Goal: Navigation & Orientation: Find specific page/section

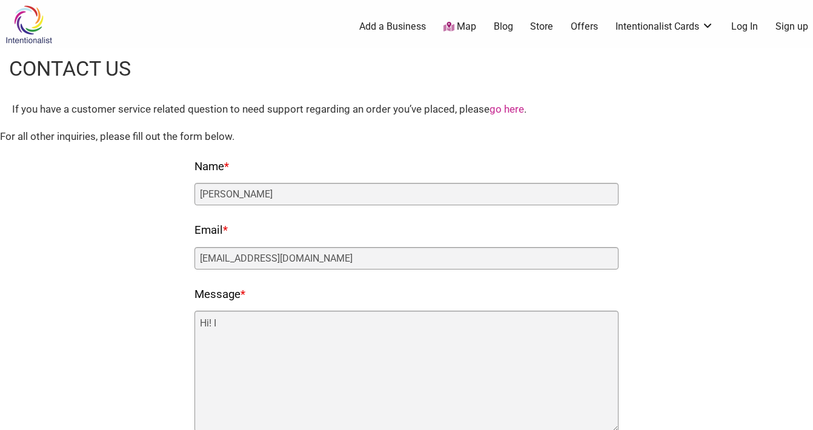
click at [470, 28] on link "Map" at bounding box center [459, 27] width 33 height 14
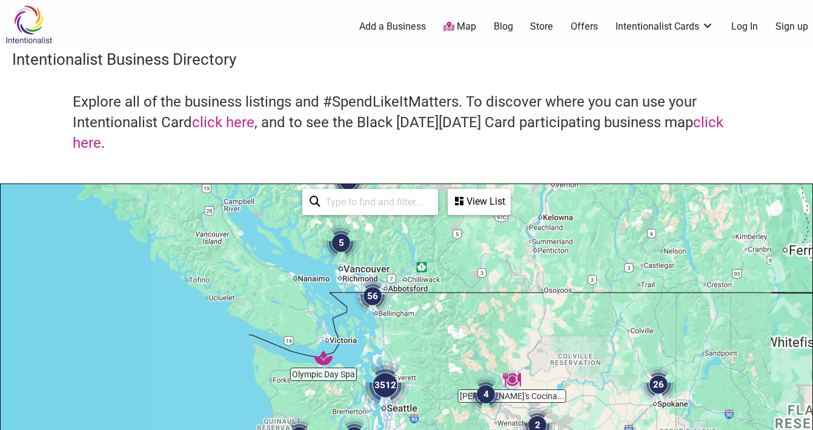
drag, startPoint x: 410, startPoint y: 368, endPoint x: 422, endPoint y: 229, distance: 139.9
click at [422, 229] on div at bounding box center [407, 419] width 812 height 471
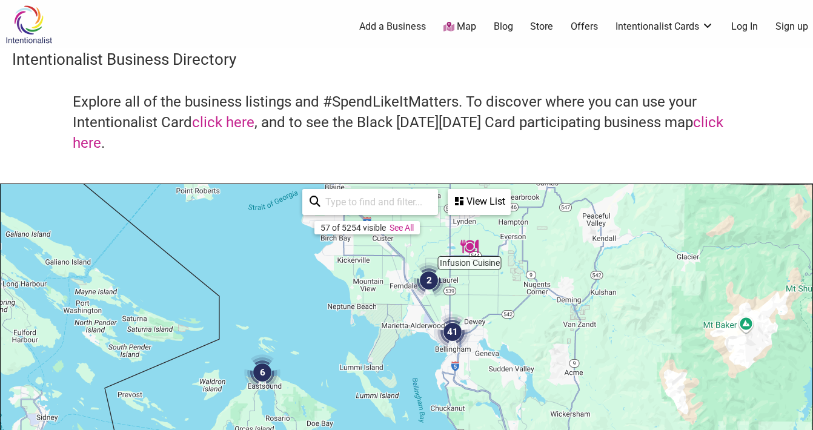
drag, startPoint x: 583, startPoint y: 284, endPoint x: 580, endPoint y: 336, distance: 52.2
click at [580, 336] on div at bounding box center [407, 419] width 812 height 471
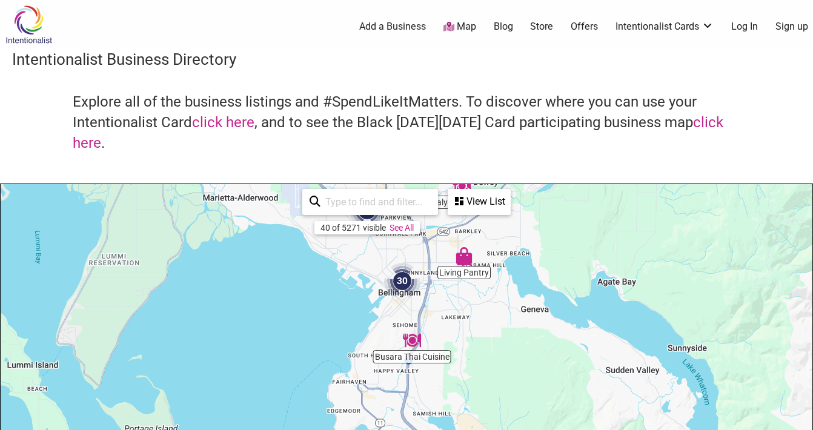
drag, startPoint x: 412, startPoint y: 394, endPoint x: 374, endPoint y: 103, distance: 293.8
click at [374, 103] on div "Intentionalist Business Directory Explore all of the business listings and #Spe…" at bounding box center [406, 352] width 813 height 608
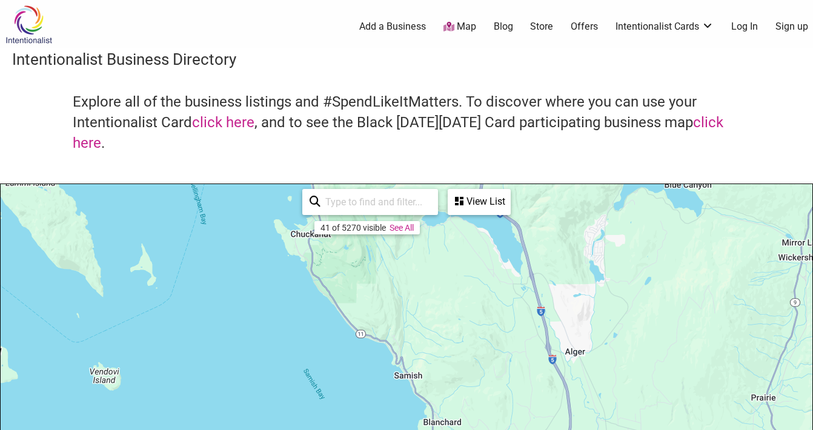
drag, startPoint x: 430, startPoint y: 375, endPoint x: 359, endPoint y: 69, distance: 314.0
click at [359, 69] on div "Intentionalist Business Directory Explore all of the business listings and #Spe…" at bounding box center [406, 352] width 813 height 608
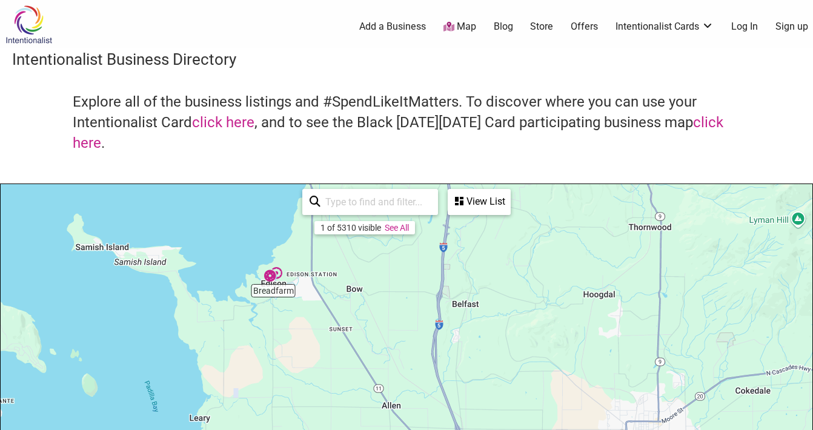
drag, startPoint x: 511, startPoint y: 327, endPoint x: 380, endPoint y: 99, distance: 263.2
click at [380, 99] on div "Intentionalist Business Directory Explore all of the business listings and #Spe…" at bounding box center [406, 352] width 813 height 608
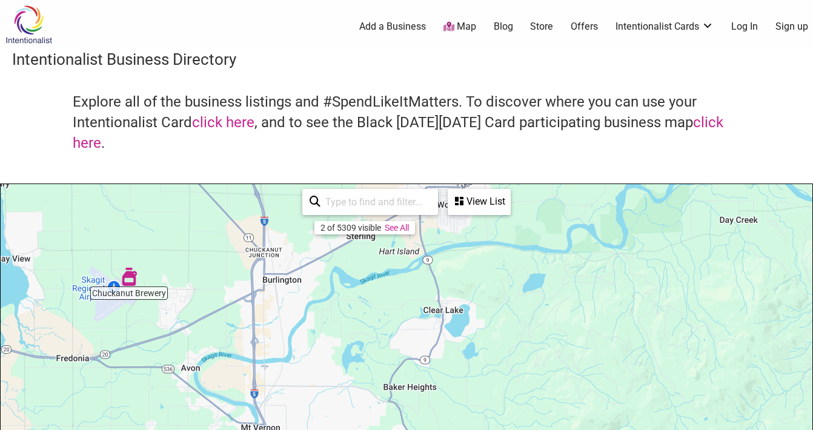
drag, startPoint x: 395, startPoint y: 342, endPoint x: 227, endPoint y: 105, distance: 289.8
click at [227, 105] on div "Intentionalist Business Directory Explore all of the business listings and #Spe…" at bounding box center [406, 352] width 813 height 608
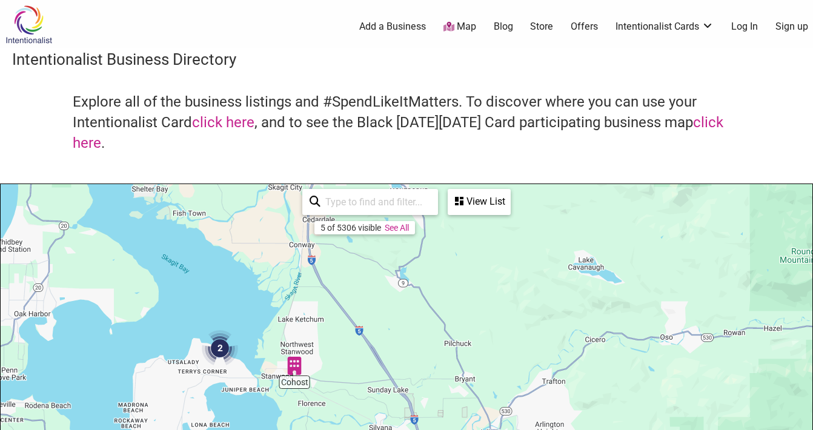
drag, startPoint x: 335, startPoint y: 351, endPoint x: 336, endPoint y: 130, distance: 221.7
click at [336, 130] on div "Intentionalist Business Directory Explore all of the business listings and #Spe…" at bounding box center [406, 352] width 813 height 608
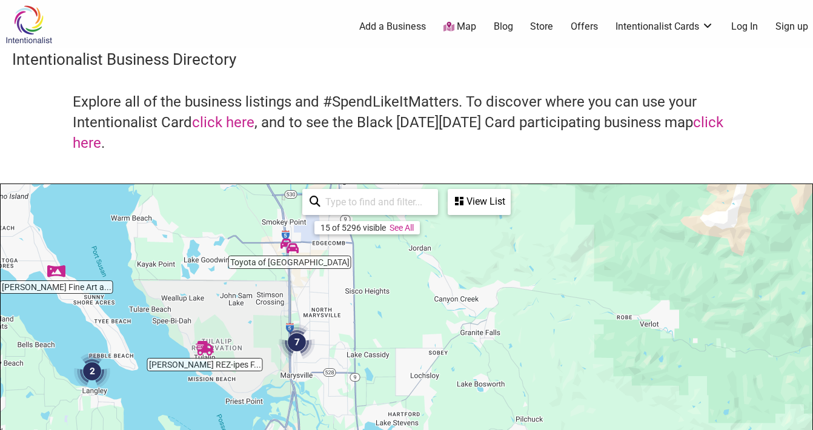
drag, startPoint x: 388, startPoint y: 350, endPoint x: 236, endPoint y: 101, distance: 291.2
click at [236, 101] on div "Intentionalist Business Directory Explore all of the business listings and #Spe…" at bounding box center [406, 352] width 813 height 608
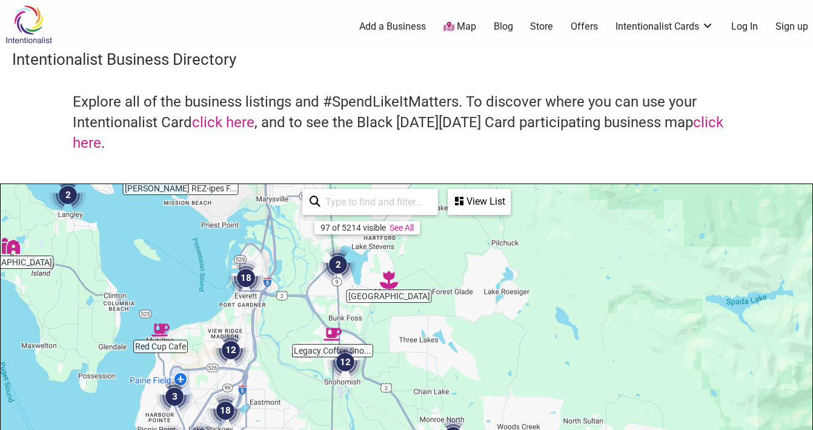
drag, startPoint x: 383, startPoint y: 353, endPoint x: 367, endPoint y: 164, distance: 189.2
click at [367, 164] on div "Intentionalist Business Directory Explore all of the business listings and #Spe…" at bounding box center [406, 352] width 813 height 608
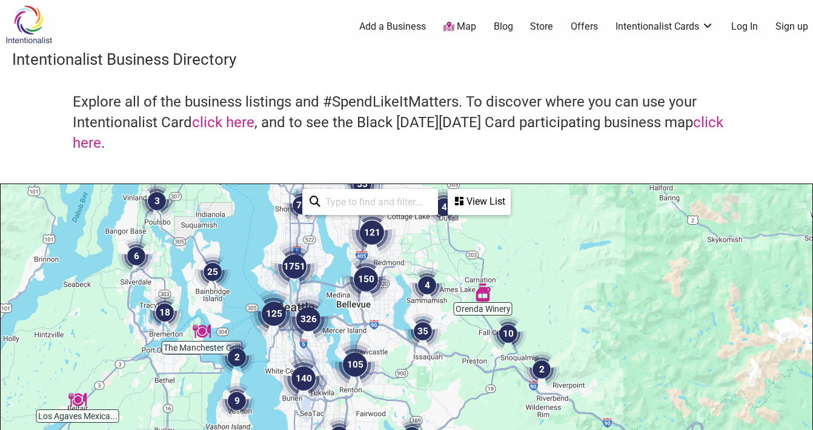
drag, startPoint x: 238, startPoint y: 408, endPoint x: 247, endPoint y: 244, distance: 164.4
click at [248, 246] on div at bounding box center [407, 419] width 812 height 471
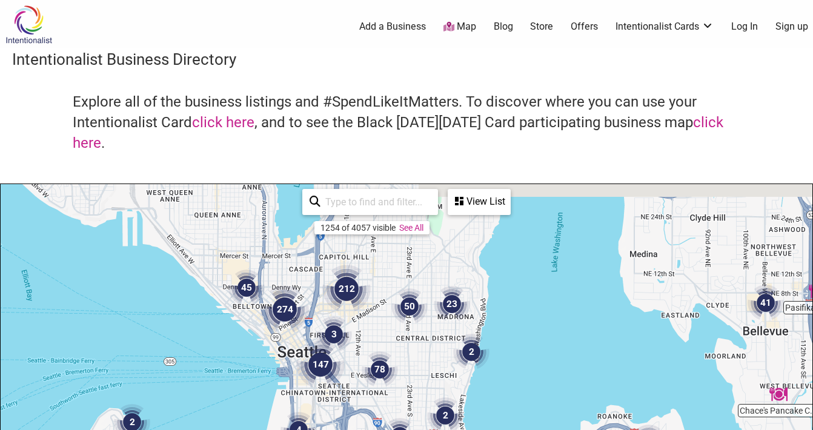
drag, startPoint x: 236, startPoint y: 240, endPoint x: 261, endPoint y: 404, distance: 166.1
click at [262, 404] on div at bounding box center [407, 419] width 812 height 471
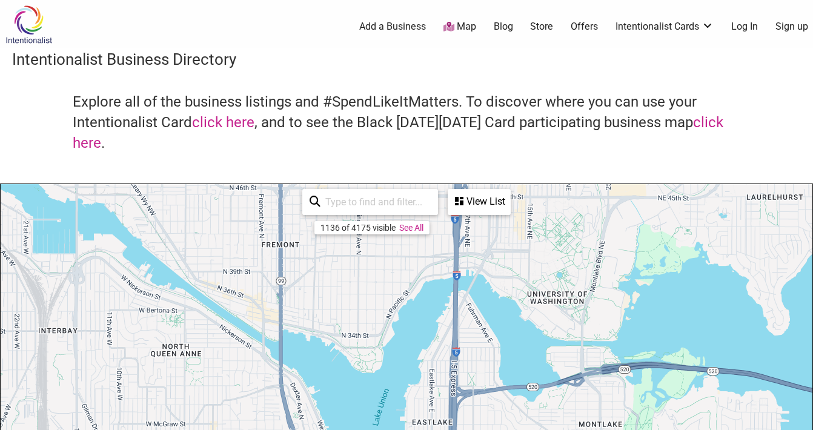
drag, startPoint x: 260, startPoint y: 260, endPoint x: 268, endPoint y: 519, distance: 258.8
click at [268, 430] on html "× Menu 0 Add a Business Map Blog Store Offers Intentionalist Cards Buy Black Ca…" at bounding box center [406, 215] width 813 height 430
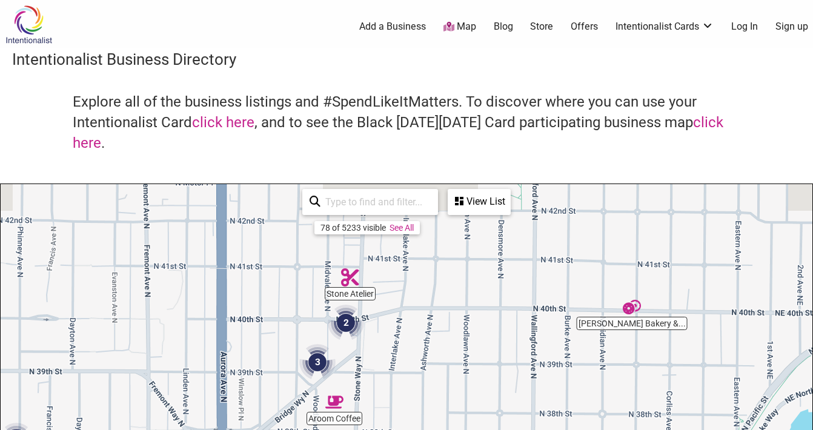
drag, startPoint x: 293, startPoint y: 267, endPoint x: 271, endPoint y: 356, distance: 91.8
click at [271, 356] on div "To navigate, press the arrow keys." at bounding box center [407, 419] width 812 height 471
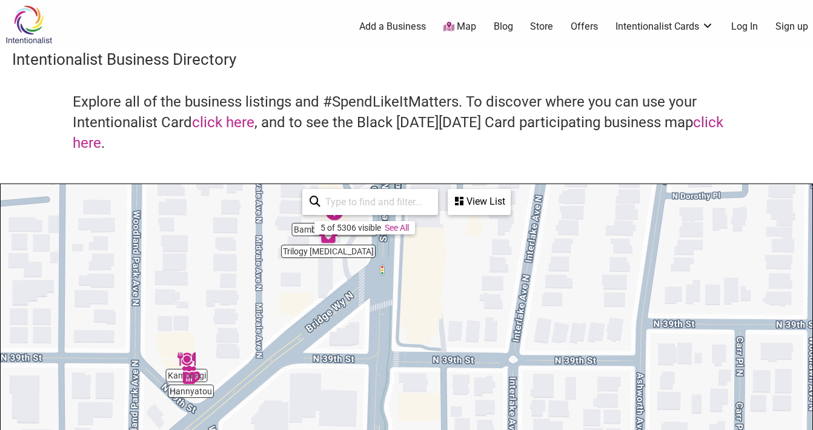
drag, startPoint x: 356, startPoint y: 363, endPoint x: 359, endPoint y: 111, distance: 252.0
click at [359, 111] on div "Intentionalist Business Directory Explore all of the business listings and #Spe…" at bounding box center [406, 352] width 813 height 608
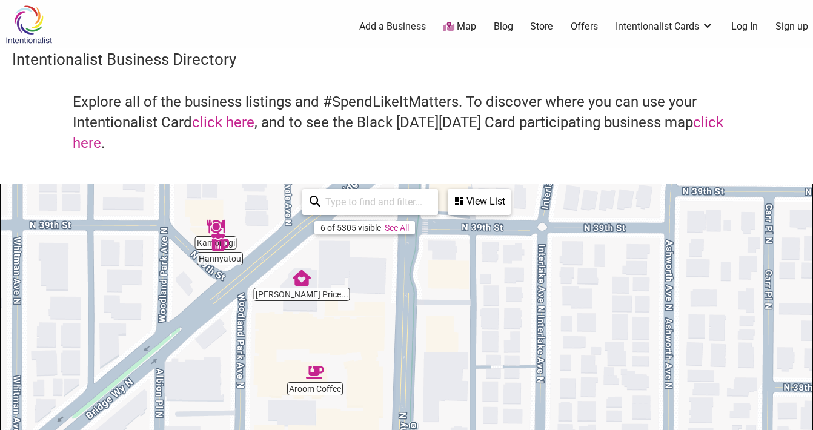
drag, startPoint x: 246, startPoint y: 273, endPoint x: 275, endPoint y: 136, distance: 139.4
click at [275, 136] on div "Intentionalist Business Directory Explore all of the business listings and #Spe…" at bounding box center [406, 352] width 813 height 608
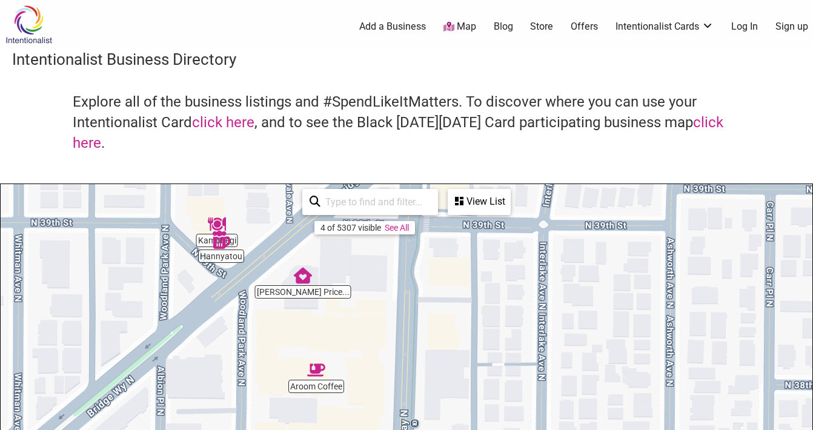
click at [219, 247] on img "Hannyatou" at bounding box center [221, 240] width 18 height 18
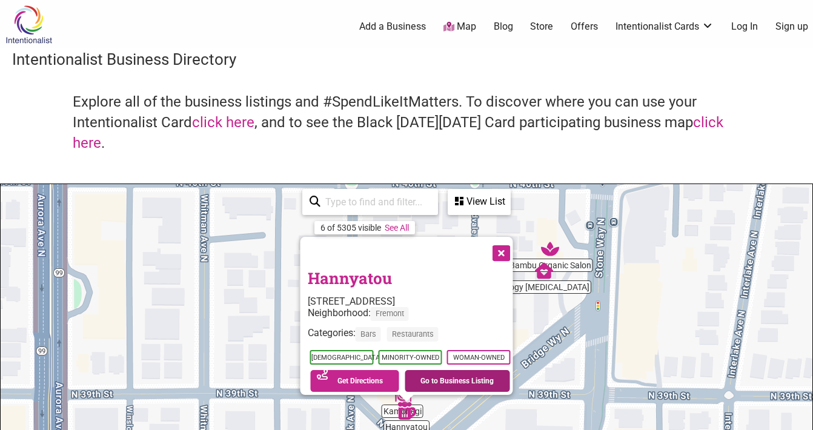
click at [450, 376] on link "Go to Business Listing" at bounding box center [457, 381] width 105 height 22
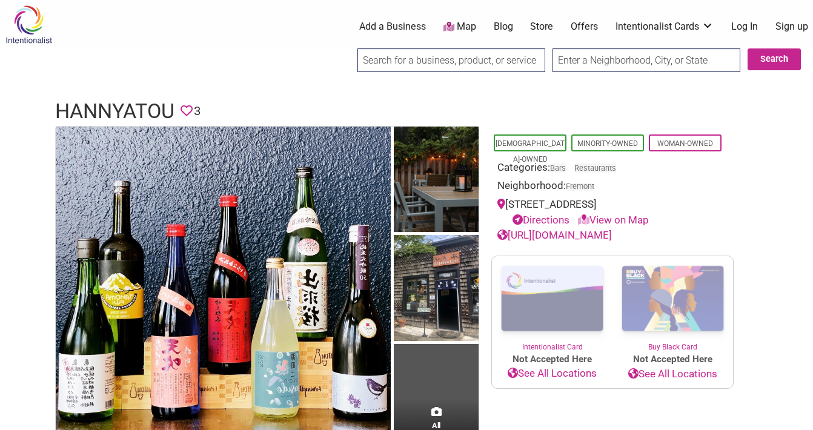
click at [39, 29] on img at bounding box center [29, 24] width 58 height 39
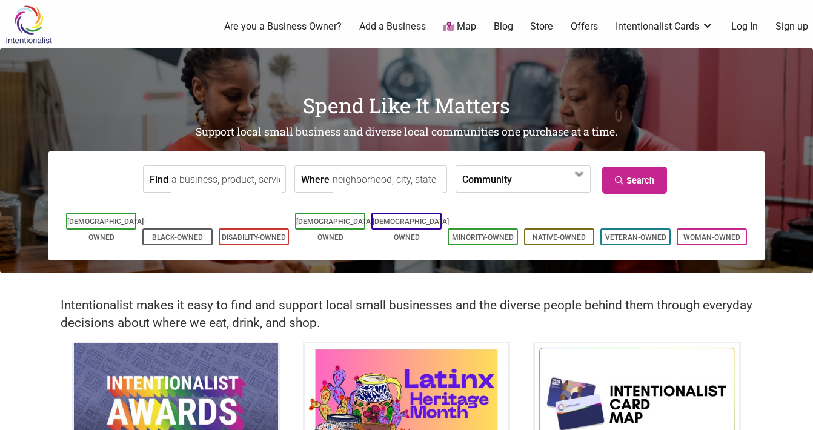
click at [502, 24] on link "Blog" at bounding box center [503, 26] width 19 height 13
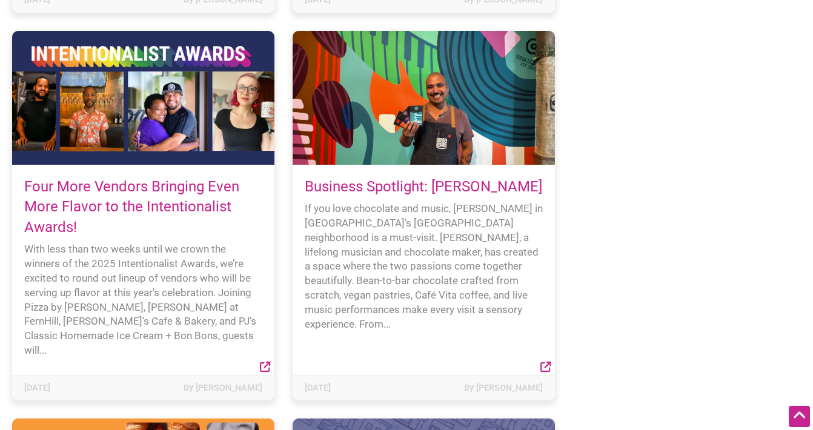
scroll to position [557, 0]
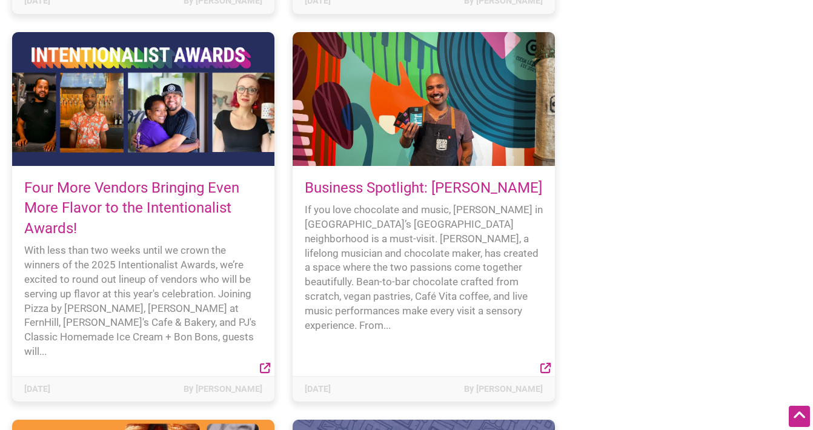
click at [430, 179] on link "Business Spotlight: [PERSON_NAME]" at bounding box center [423, 187] width 237 height 17
